Goal: Task Accomplishment & Management: Use online tool/utility

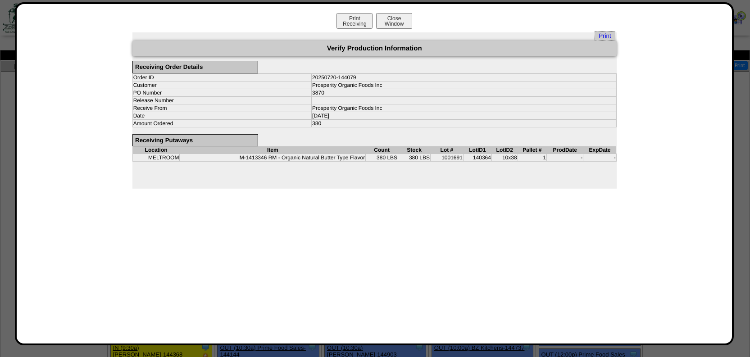
scroll to position [941, 0]
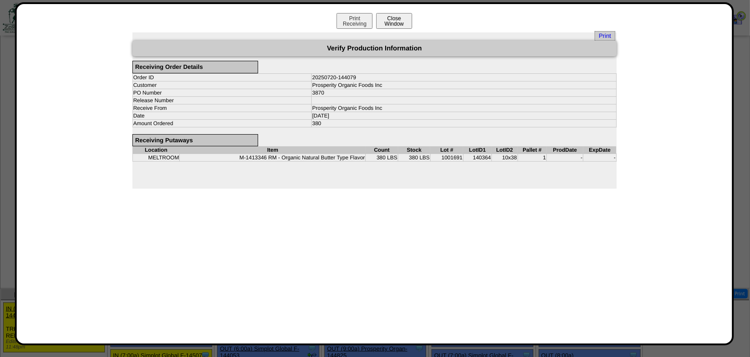
click at [395, 25] on button "Close Window" at bounding box center [394, 21] width 36 height 16
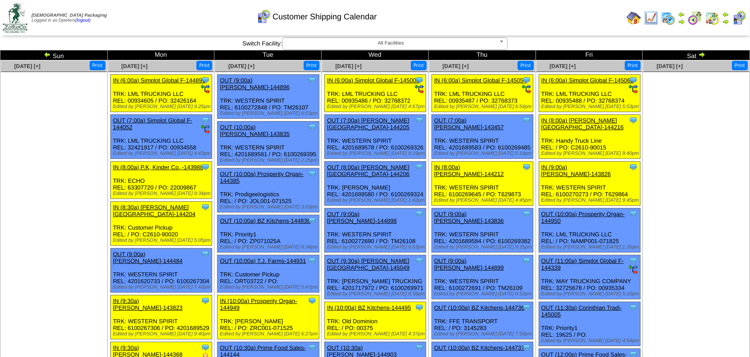
click at [43, 127] on ul at bounding box center [54, 139] width 106 height 135
